Goal: Transaction & Acquisition: Purchase product/service

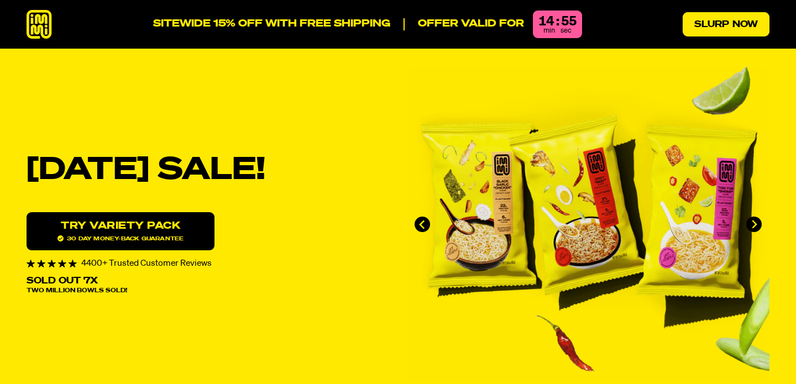
click at [713, 25] on link "Slurp Now" at bounding box center [726, 24] width 87 height 24
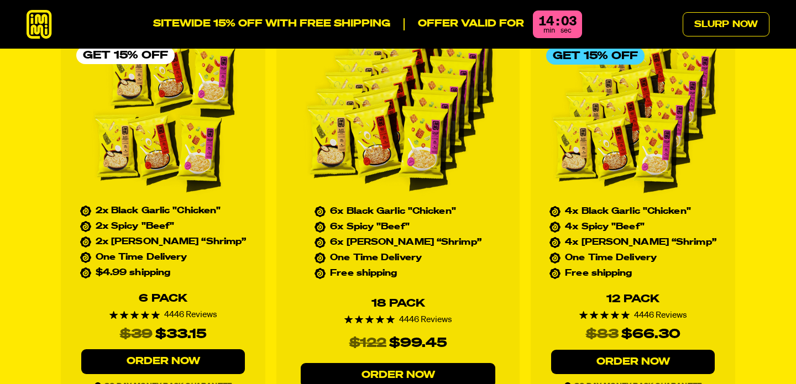
scroll to position [5082, 0]
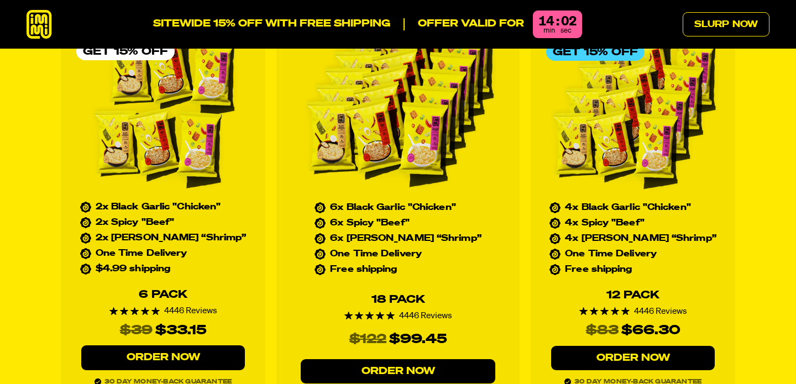
click at [171, 346] on link "Order Now" at bounding box center [163, 358] width 164 height 25
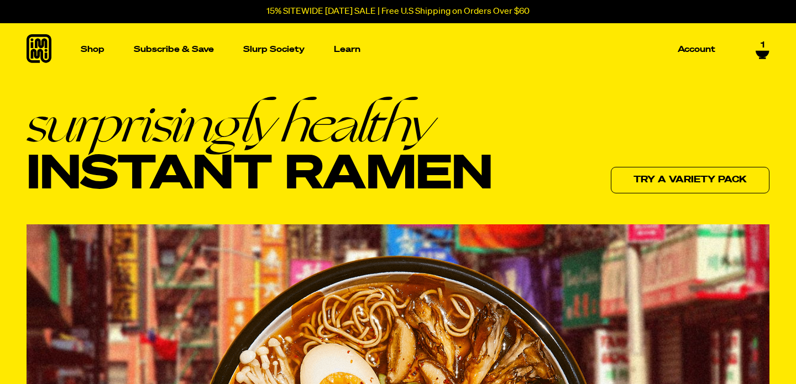
click at [92, 51] on p "Shop" at bounding box center [93, 49] width 24 height 8
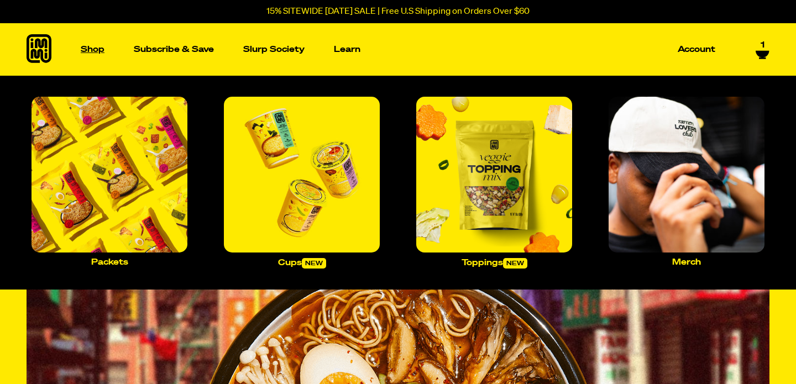
click at [92, 47] on p "Shop" at bounding box center [93, 49] width 24 height 8
click at [85, 211] on img "Main navigation" at bounding box center [110, 175] width 156 height 156
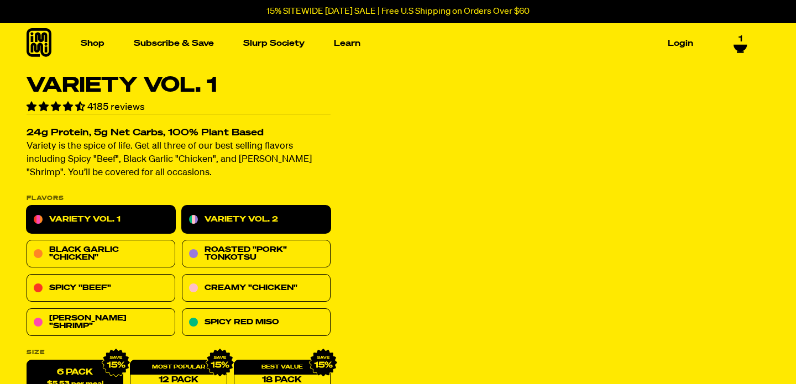
click at [248, 225] on link "Variety Vol. 2" at bounding box center [256, 220] width 149 height 28
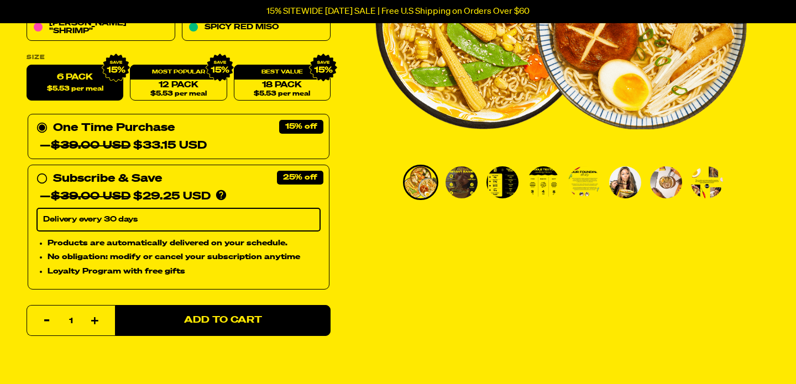
scroll to position [301, 0]
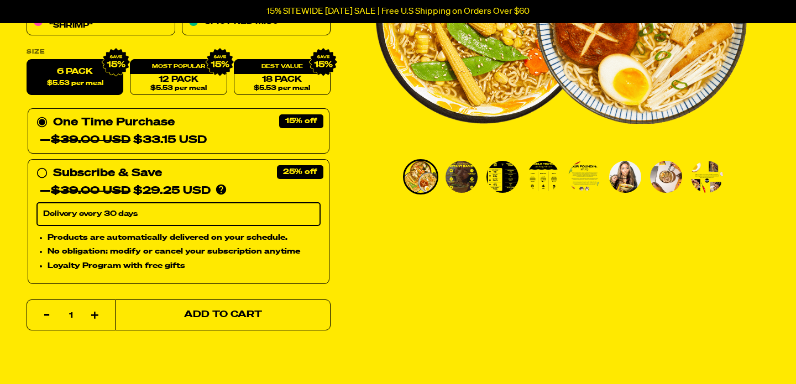
click at [252, 316] on span "Add to Cart" at bounding box center [223, 315] width 78 height 9
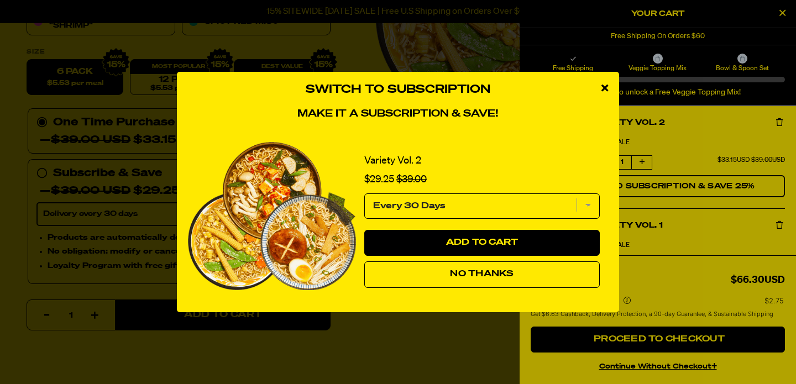
click at [511, 279] on span "No Thanks" at bounding box center [482, 274] width 64 height 9
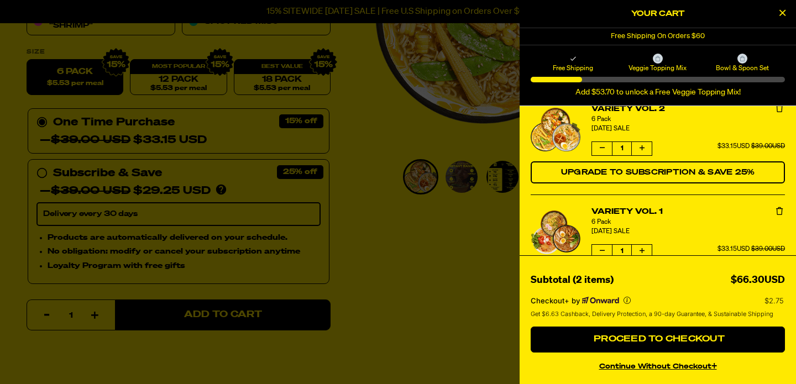
scroll to position [12, 0]
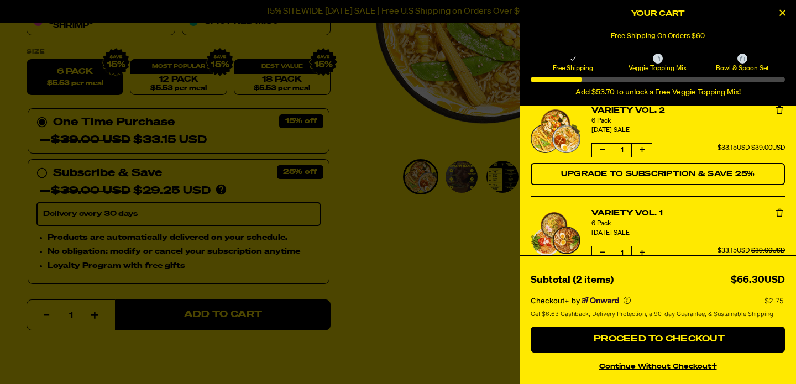
click at [379, 157] on div at bounding box center [398, 192] width 796 height 384
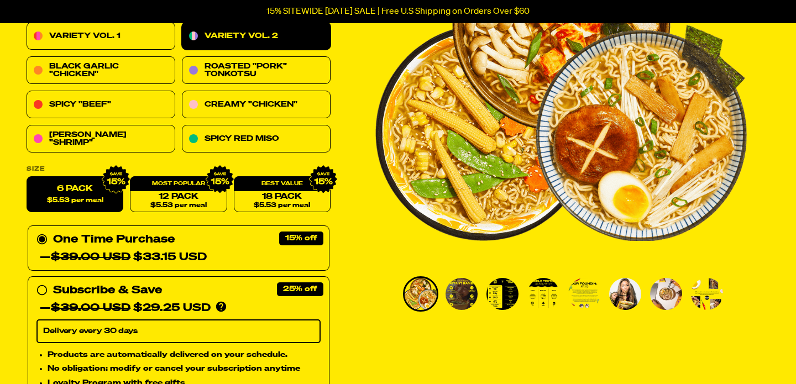
scroll to position [132, 0]
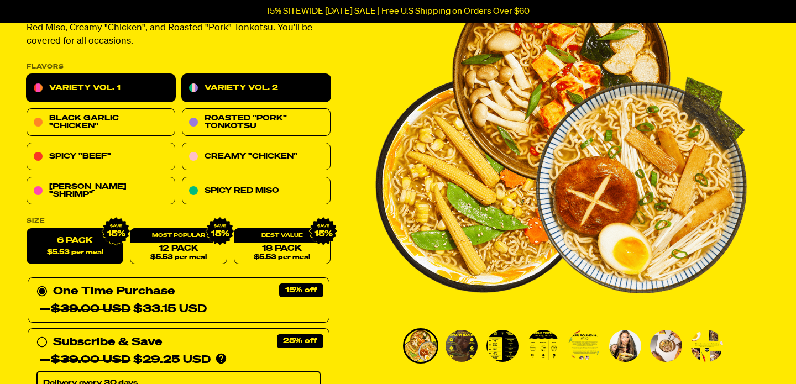
click at [58, 90] on link "Variety Vol. 1" at bounding box center [101, 89] width 149 height 28
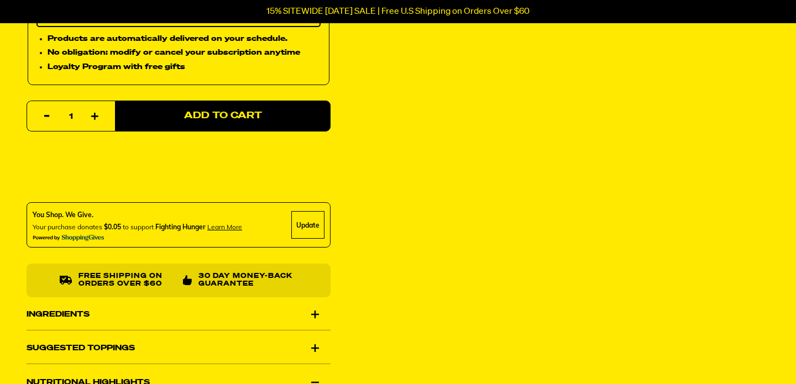
scroll to position [690, 0]
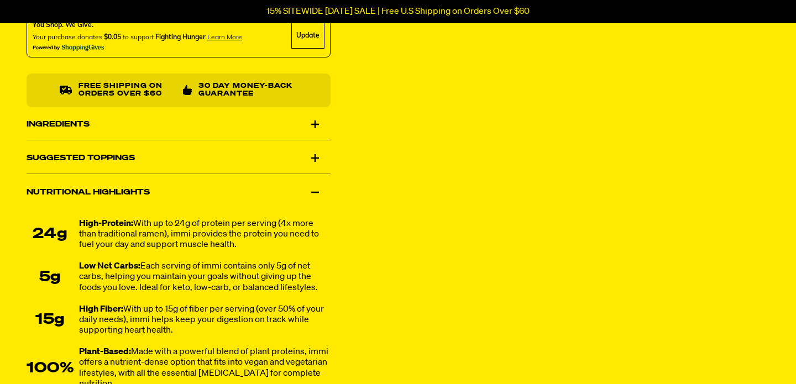
click at [310, 121] on div "Ingredients" at bounding box center [179, 124] width 304 height 31
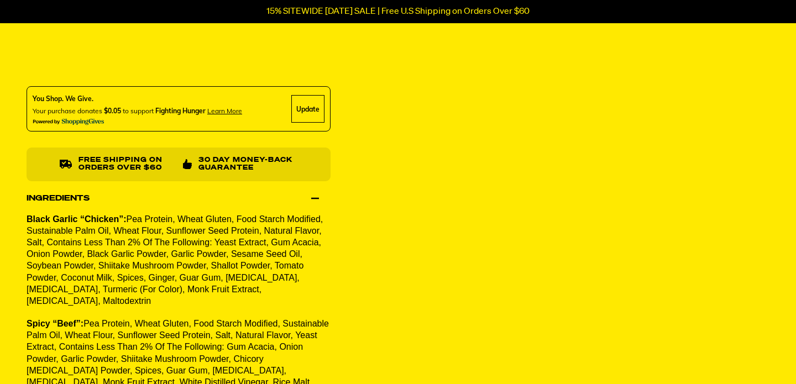
scroll to position [0, 0]
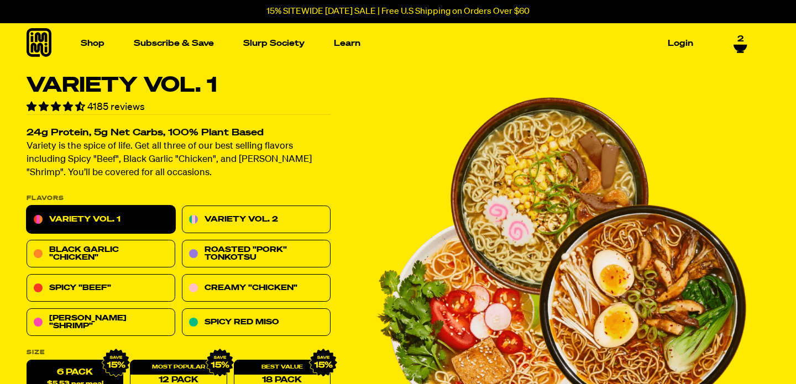
click at [739, 45] on icon at bounding box center [740, 48] width 13 height 7
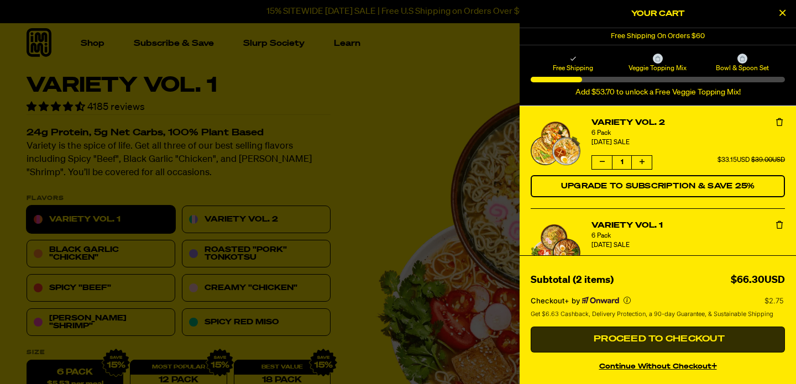
click at [616, 340] on span "Proceed to Checkout" at bounding box center [658, 339] width 134 height 9
